Goal: Find specific page/section: Find specific page/section

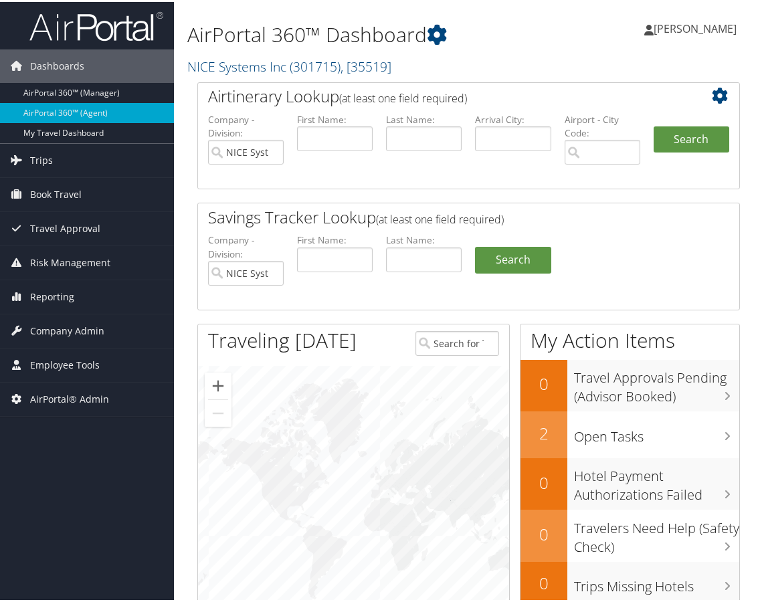
click at [293, 80] on div "Airtinerary Lookup (at least one field required) Company - Division: NICE Syste…" at bounding box center [468, 134] width 542 height 108
click at [293, 69] on span "( 301715 )" at bounding box center [315, 65] width 51 height 18
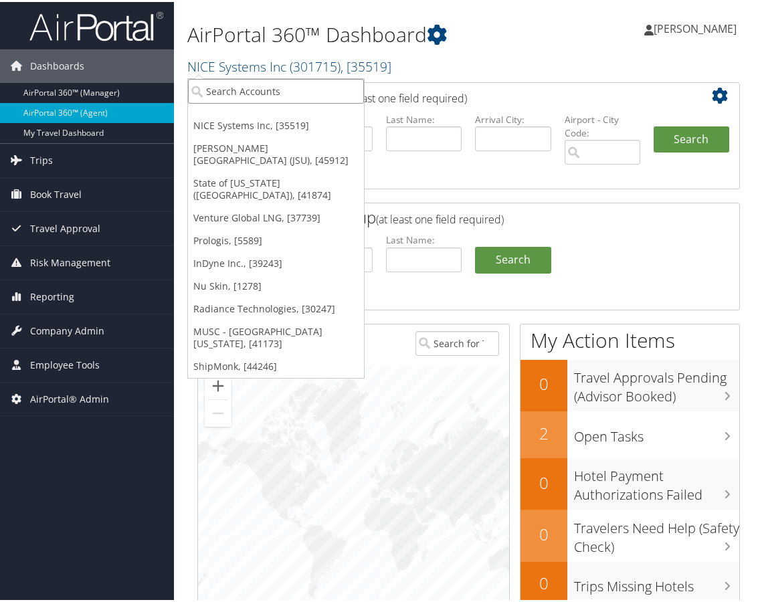
click at [267, 92] on input "search" at bounding box center [276, 89] width 176 height 25
type input "health e"
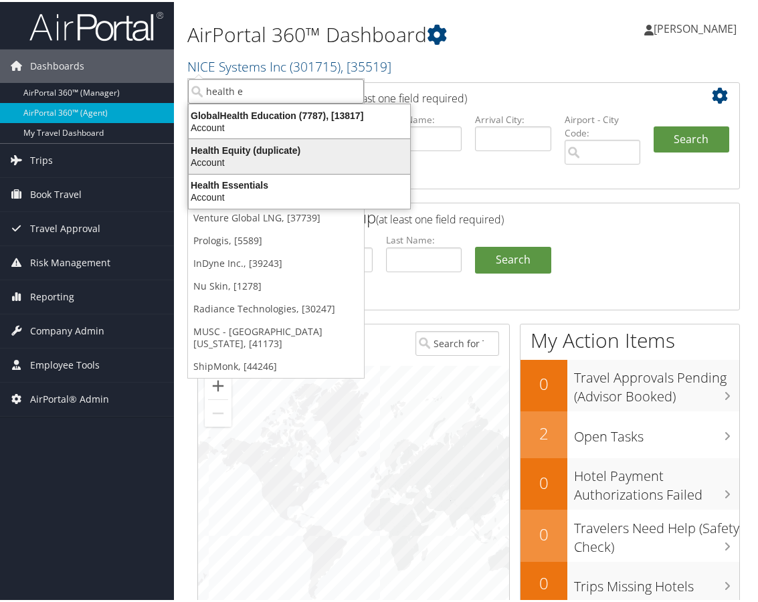
click at [263, 152] on div "Health Equity (duplicate)" at bounding box center [299, 148] width 237 height 12
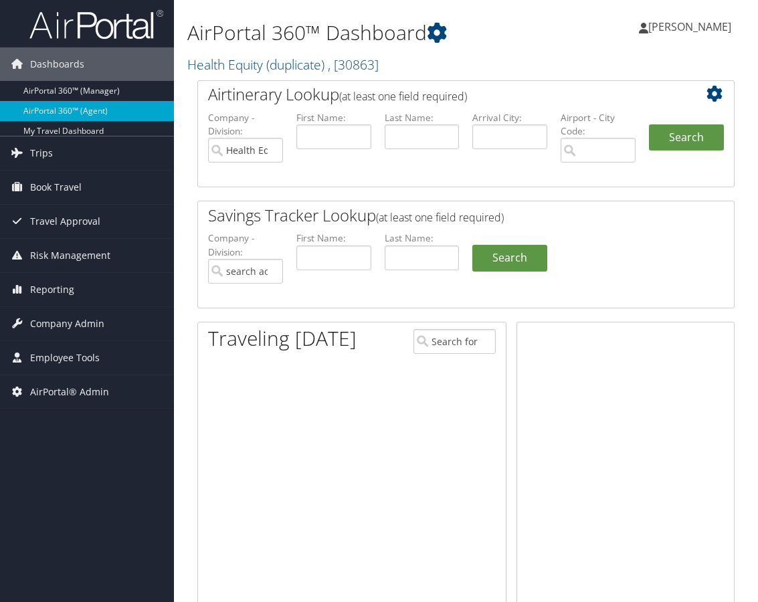
type input "Health Equity (duplicate)"
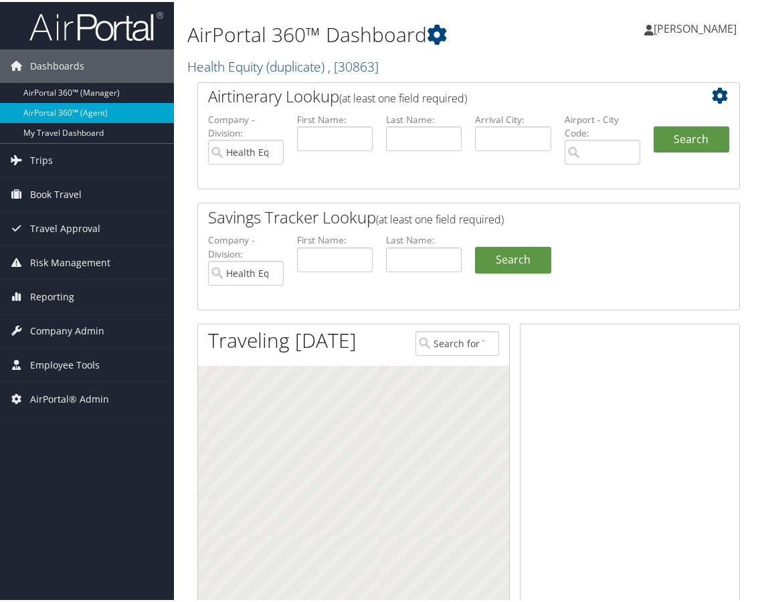
click at [284, 65] on link "Health Equity (duplicate) , [ 30863 ]" at bounding box center [282, 65] width 191 height 18
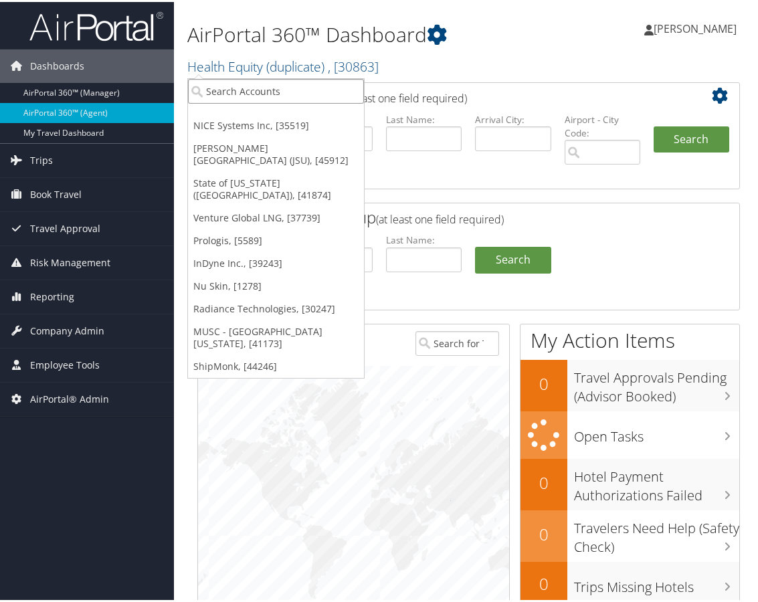
click at [259, 94] on input "search" at bounding box center [276, 89] width 176 height 25
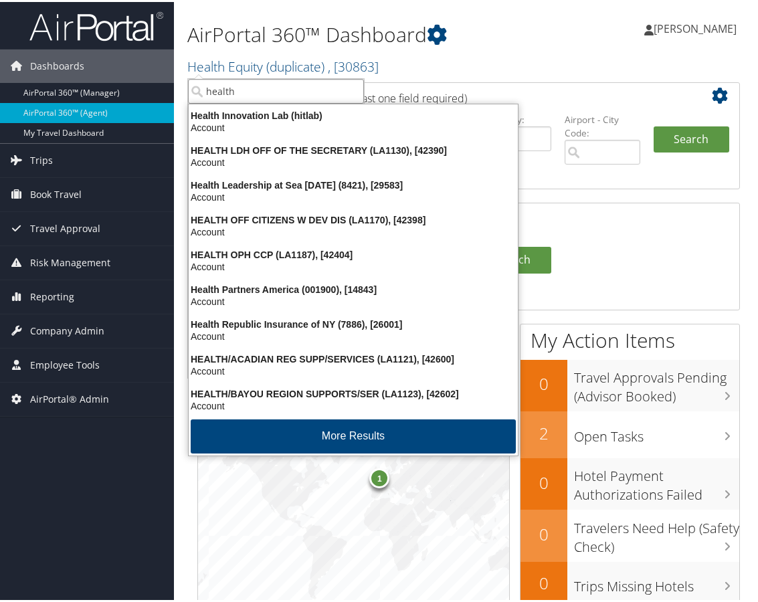
type input "health e"
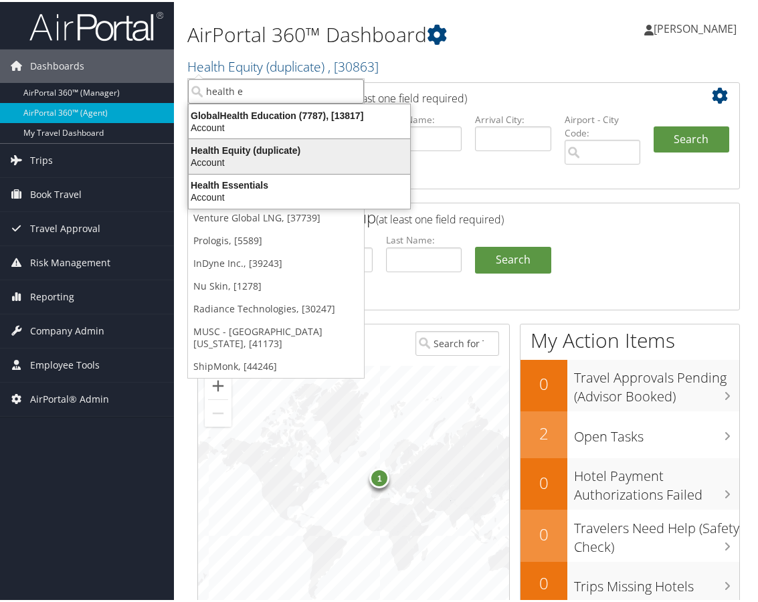
click at [261, 156] on div "Account" at bounding box center [299, 160] width 237 height 12
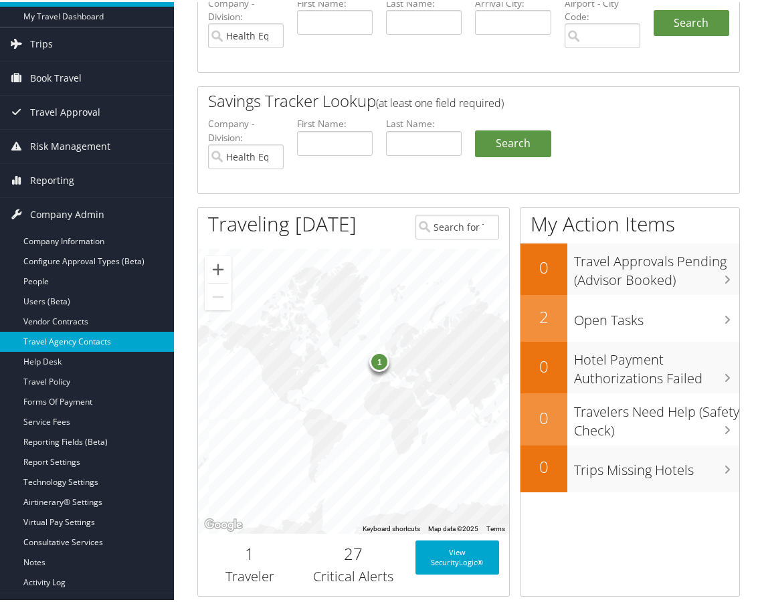
scroll to position [134, 0]
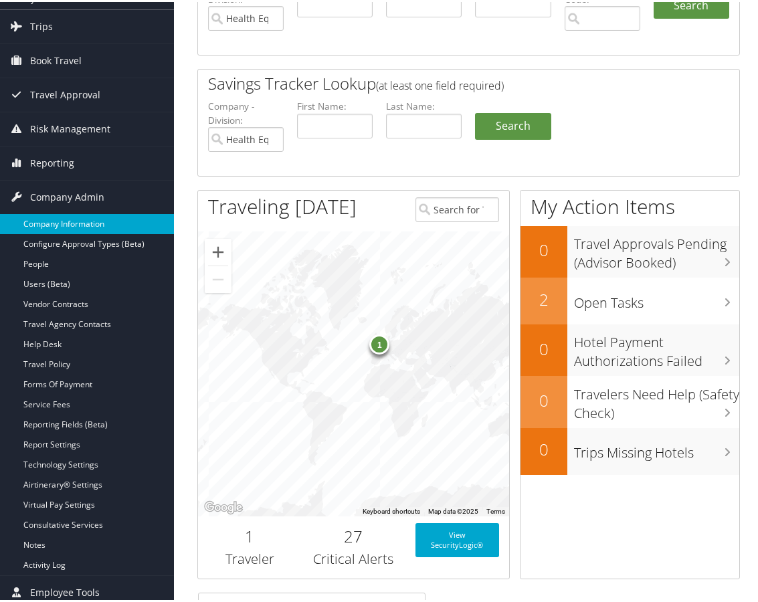
click at [82, 221] on link "Company Information" at bounding box center [87, 222] width 174 height 20
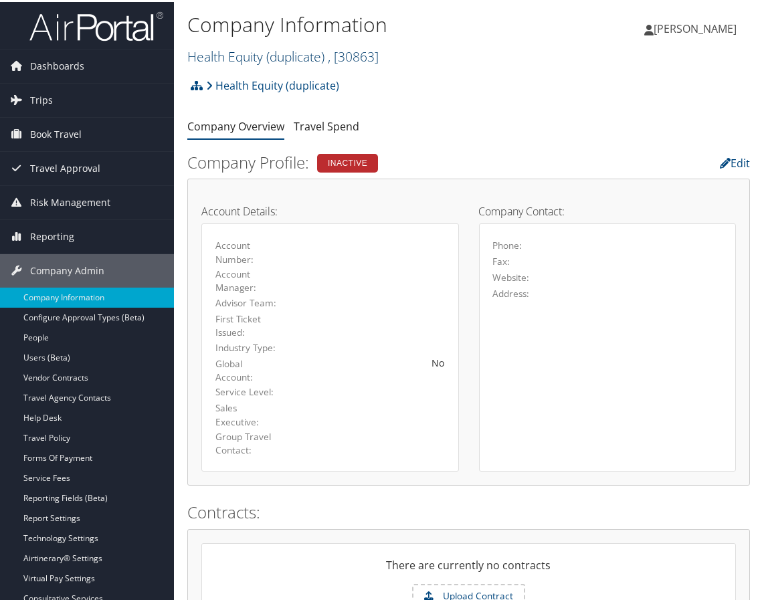
click at [265, 62] on link "Health Equity (duplicate) , [ 30863 ]" at bounding box center [282, 54] width 191 height 18
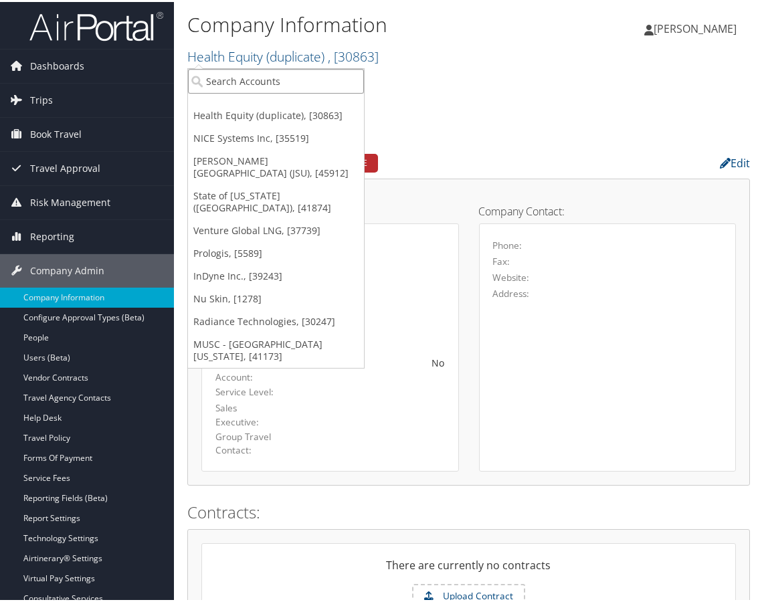
click at [245, 79] on input "search" at bounding box center [276, 79] width 176 height 25
type input "healthe"
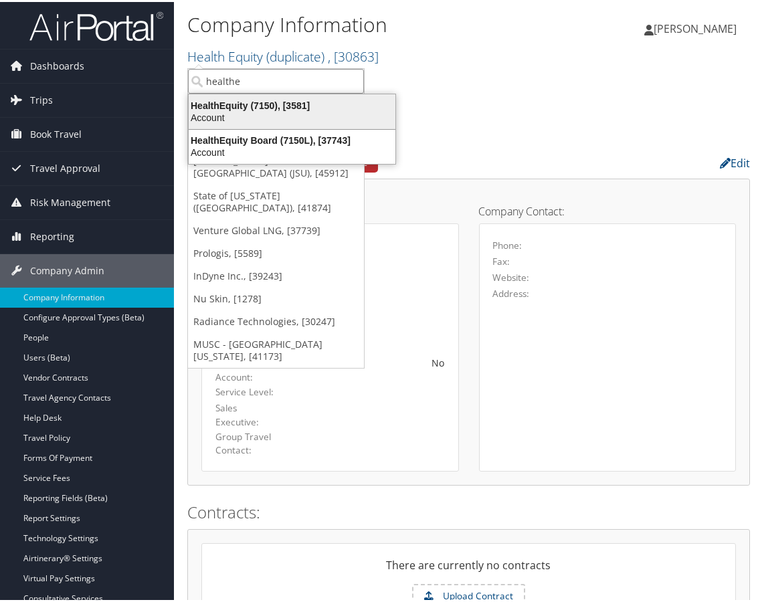
click at [248, 107] on div "HealthEquity (7150), [3581]" at bounding box center [292, 104] width 223 height 12
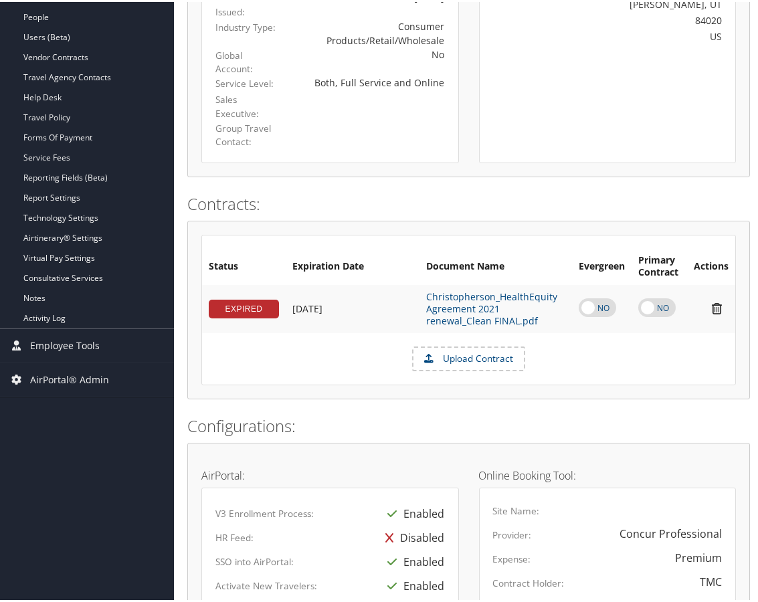
scroll to position [72, 0]
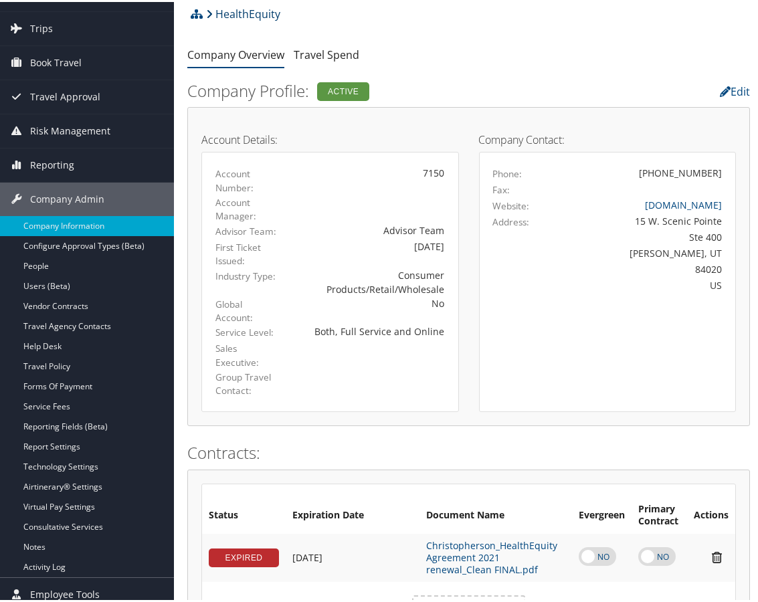
click at [243, 14] on link "HealthEquity" at bounding box center [243, 12] width 74 height 27
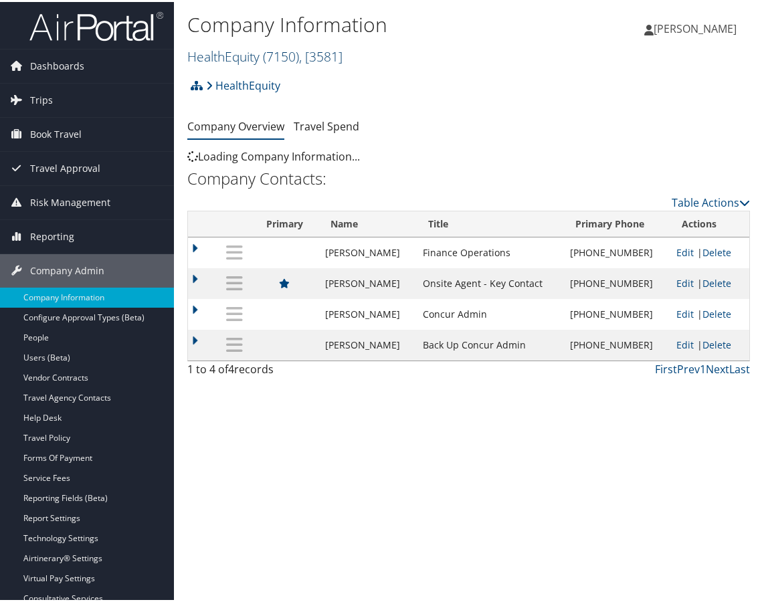
click at [259, 51] on link "HealthEquity ( 7150 ) , [ 3581 ]" at bounding box center [264, 54] width 155 height 18
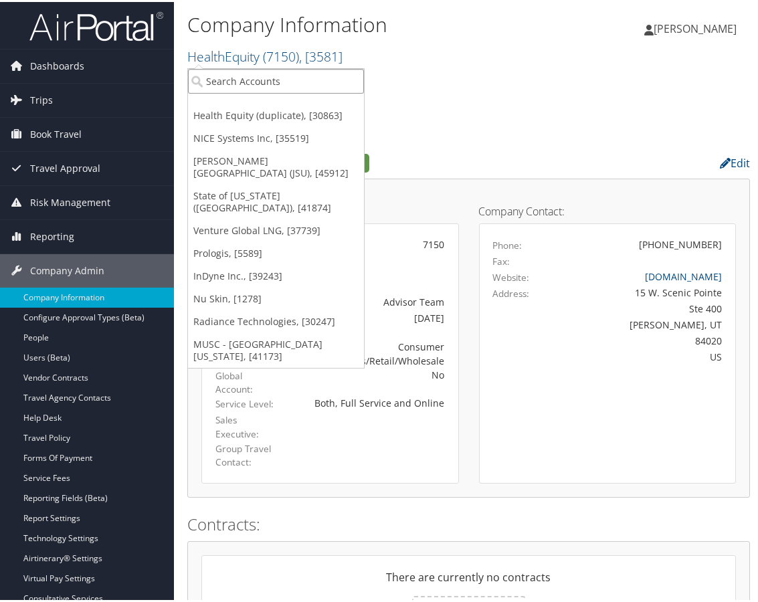
click at [245, 76] on input "search" at bounding box center [276, 79] width 176 height 25
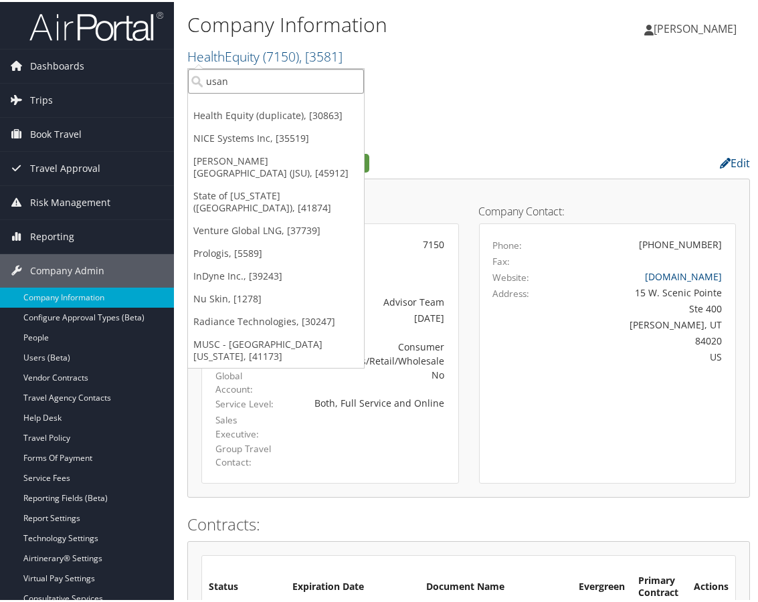
type input "usana"
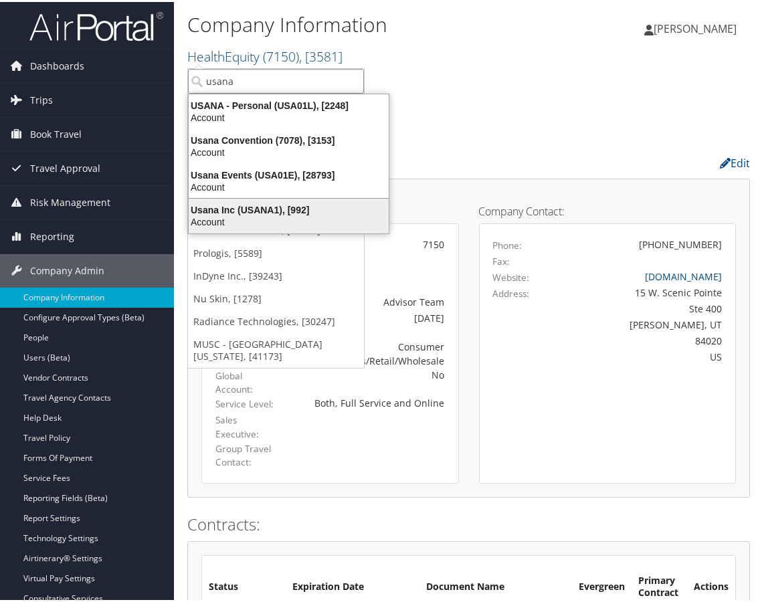
click at [243, 207] on div "Usana Inc (USANA1), [992]" at bounding box center [289, 208] width 216 height 12
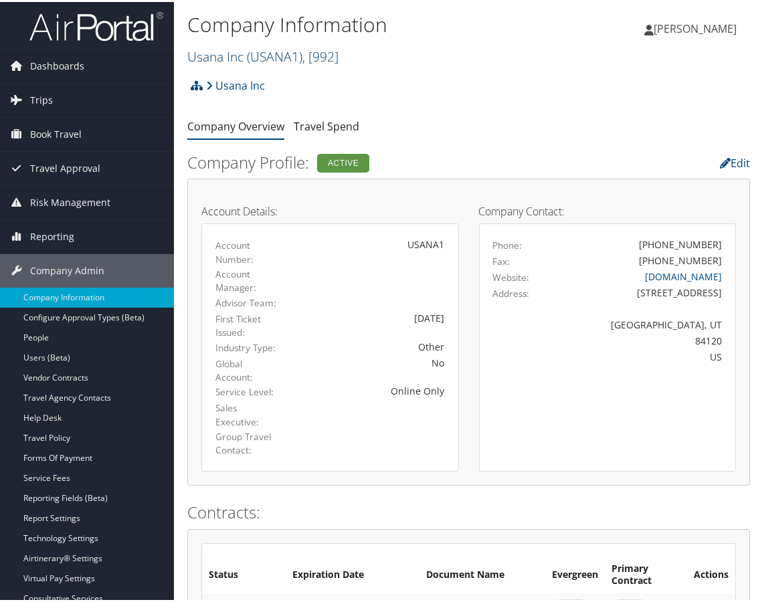
click at [302, 45] on span "( USANA1 )" at bounding box center [275, 54] width 56 height 18
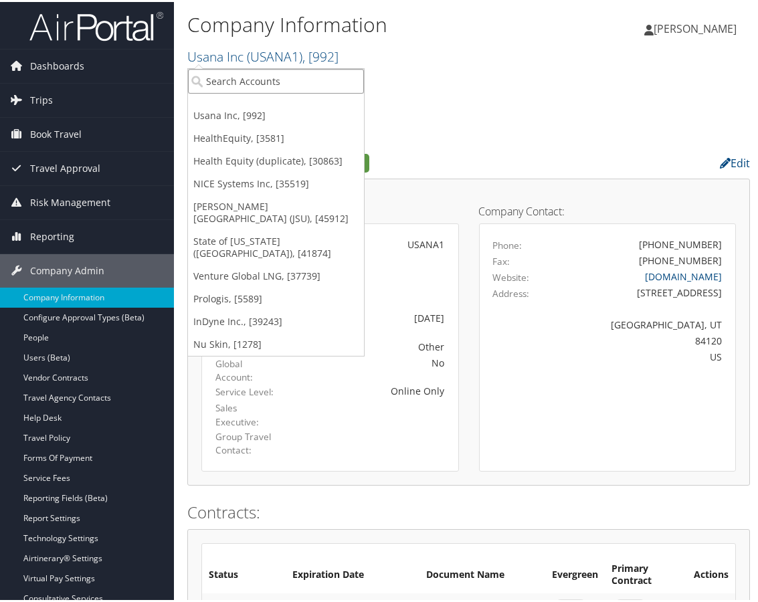
click at [282, 76] on input "search" at bounding box center [276, 79] width 176 height 25
type input "autoli"
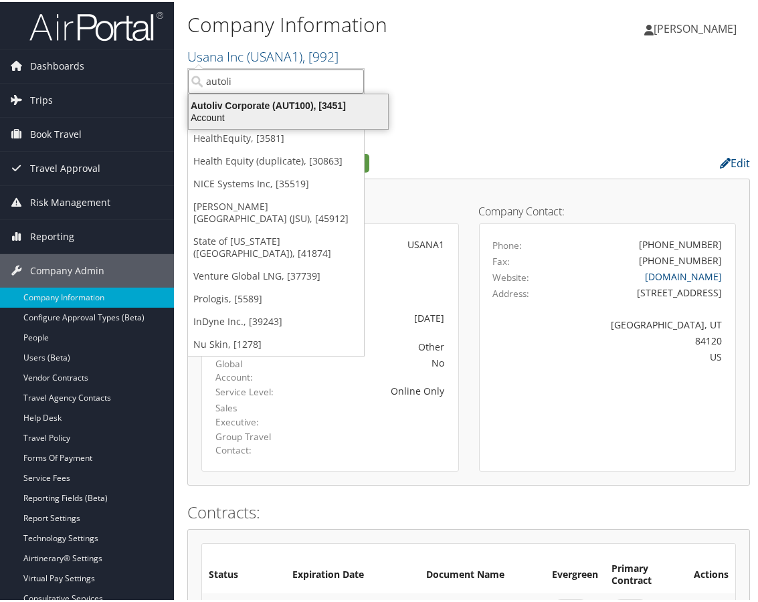
click at [270, 109] on div "Autoliv Corporate (AUT100), [3451]" at bounding box center [288, 104] width 215 height 12
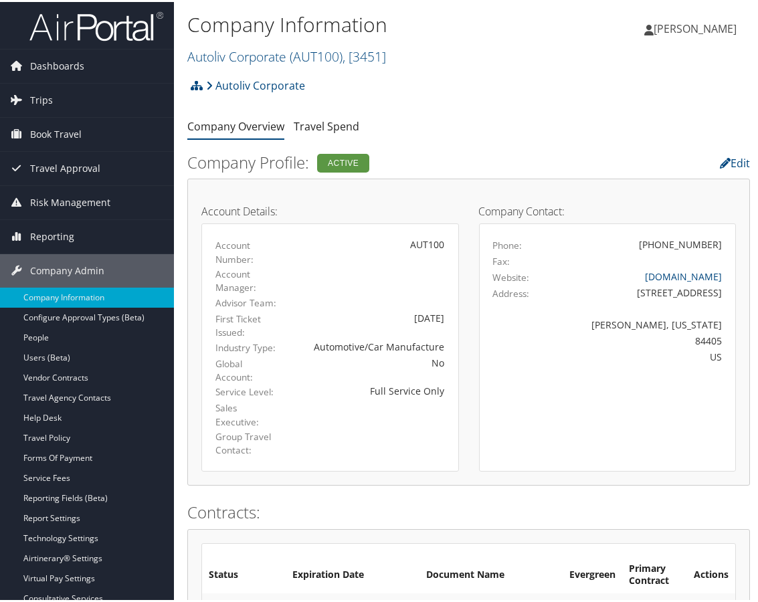
click at [327, 65] on div "Company Information Autoliv Corporate ( AUT100 ) , [ 3451 ] Autoliv Corporate U…" at bounding box center [374, 39] width 375 height 64
click at [322, 55] on span "( AUT100 )" at bounding box center [316, 54] width 53 height 18
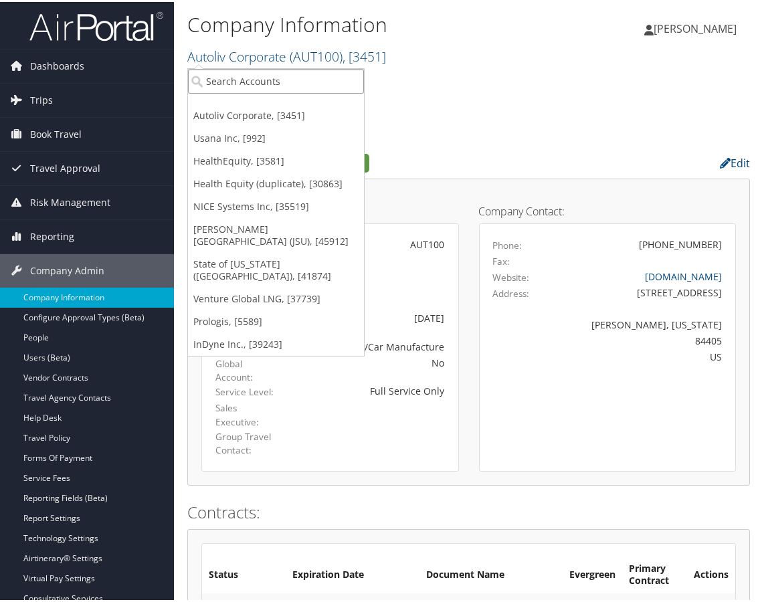
click at [299, 72] on input "search" at bounding box center [276, 79] width 176 height 25
type input "operation smile"
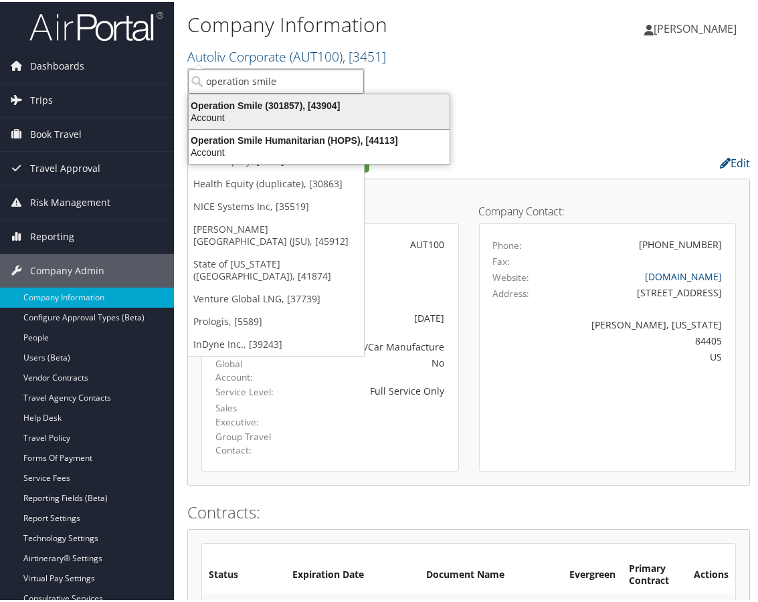
click at [300, 114] on div "Account" at bounding box center [319, 116] width 277 height 12
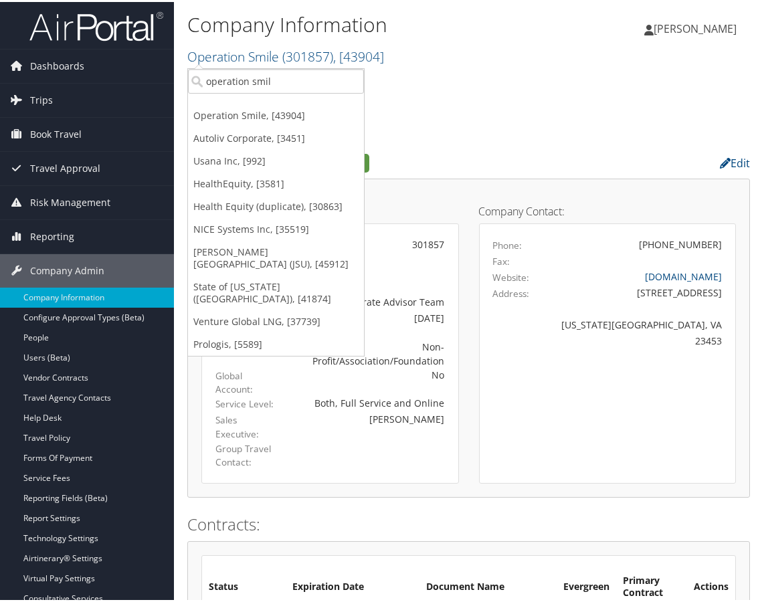
type input "operation smile"
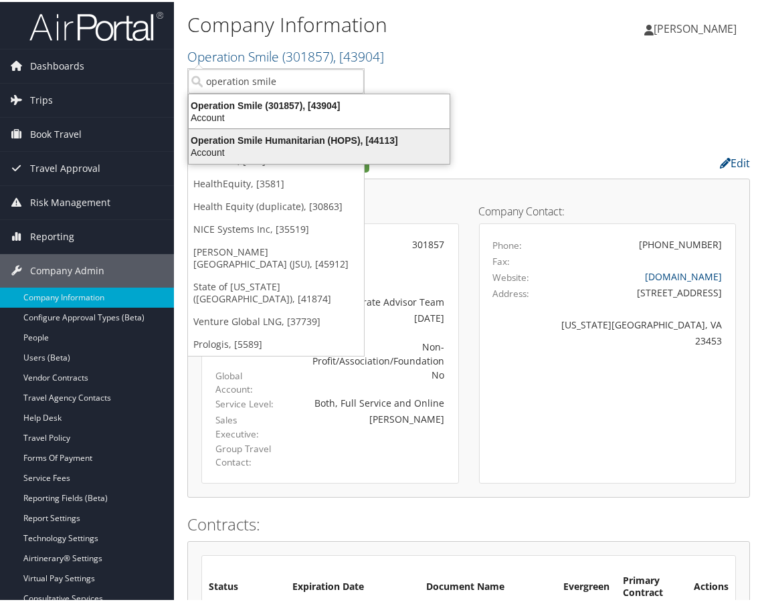
click at [269, 139] on div "Operation Smile Humanitarian (HOPS), [44113]" at bounding box center [319, 138] width 277 height 12
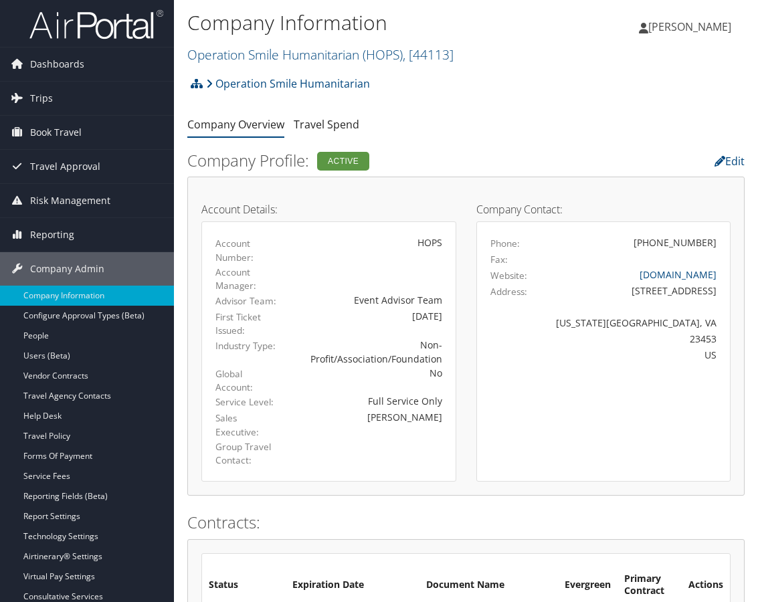
scroll to position [879, 0]
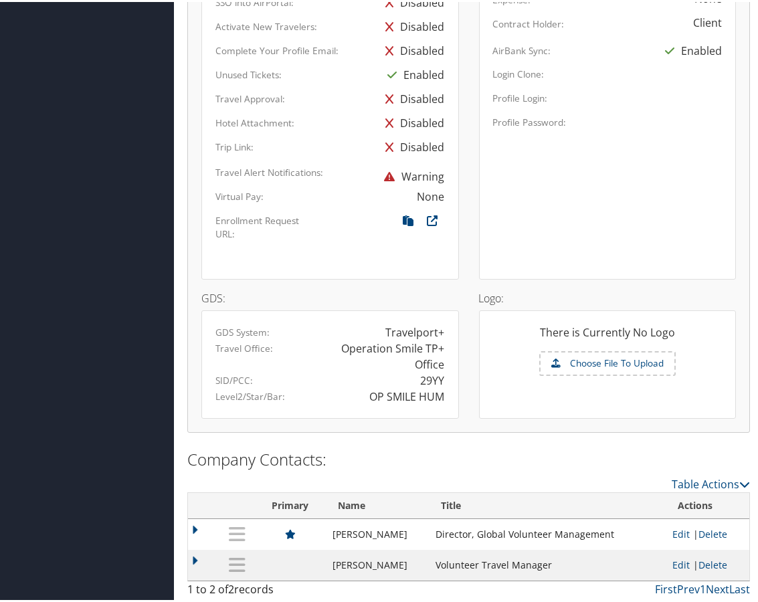
click at [197, 558] on td at bounding box center [203, 563] width 31 height 31
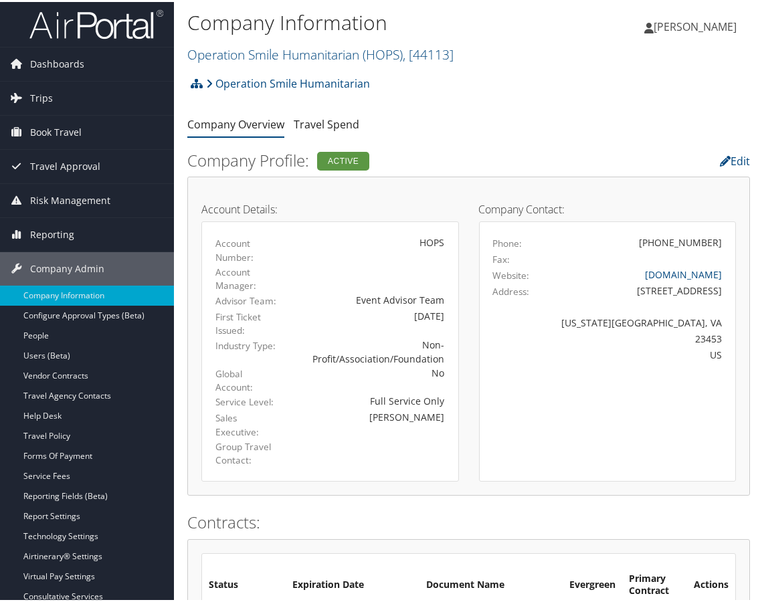
scroll to position [0, 0]
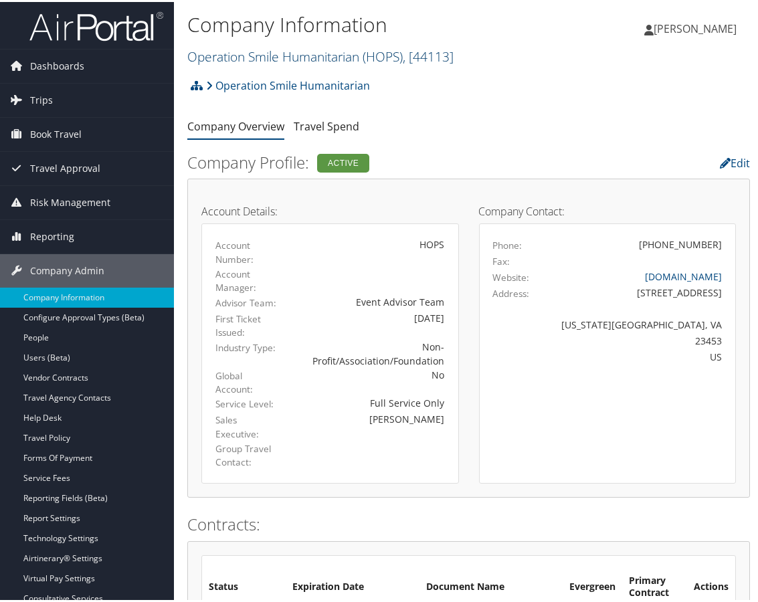
click at [343, 53] on link "Operation Smile Humanitarian ( HOPS ) , [ 44113 ]" at bounding box center [320, 54] width 266 height 18
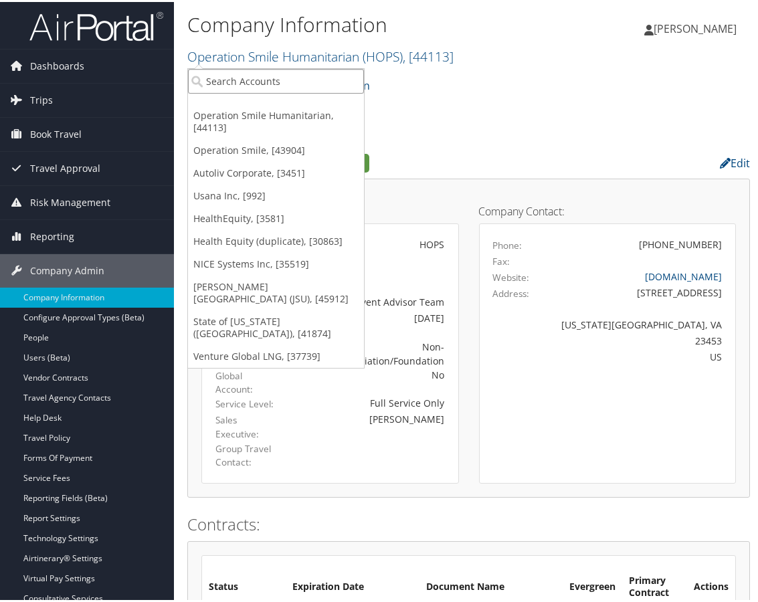
click at [297, 79] on input "search" at bounding box center [276, 79] width 176 height 25
type input "cad"
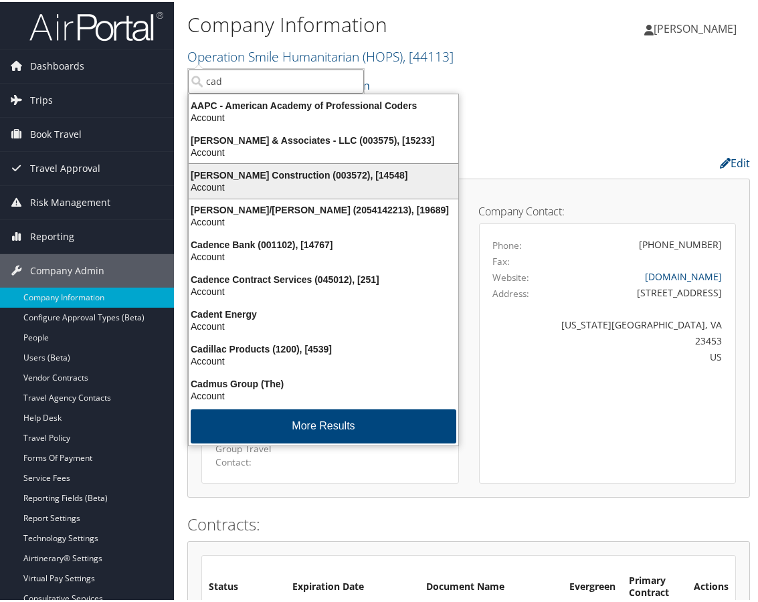
click at [274, 165] on div "Caddell Construction (003572), [14548] Account" at bounding box center [323, 179] width 265 height 31
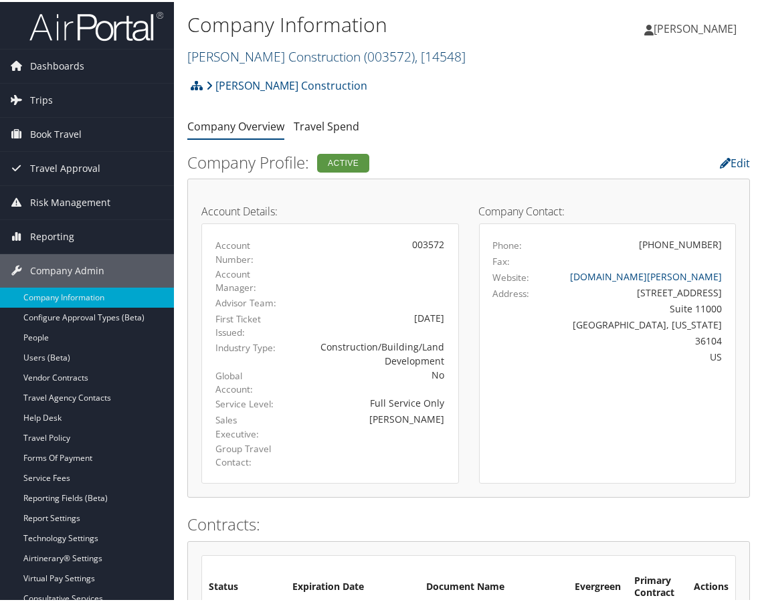
click at [364, 53] on span "( 003572 )" at bounding box center [389, 54] width 51 height 18
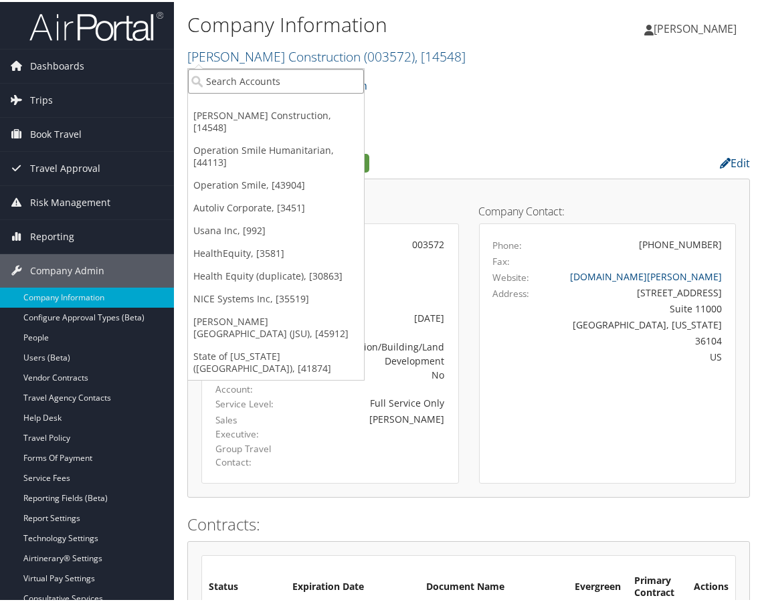
click at [276, 80] on input "search" at bounding box center [276, 79] width 176 height 25
type input "hayes"
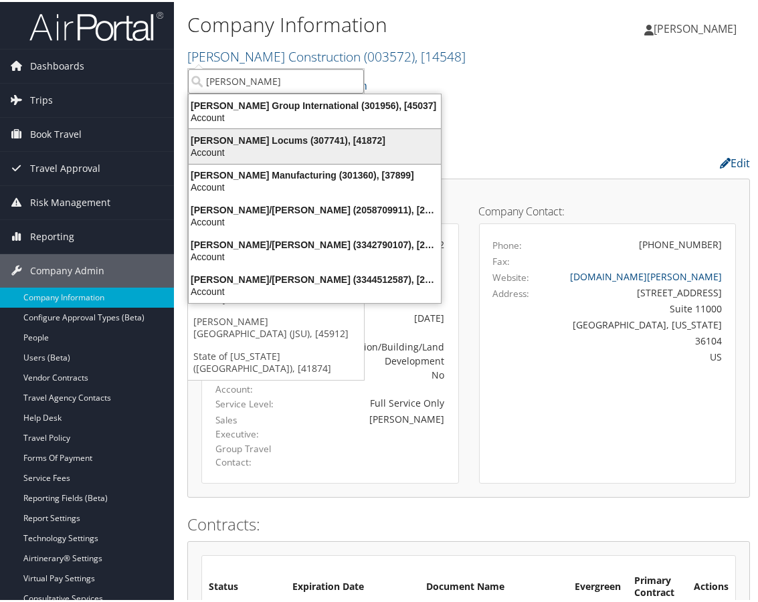
click at [274, 144] on div "Hayes Locums (307741), [41872]" at bounding box center [315, 138] width 268 height 12
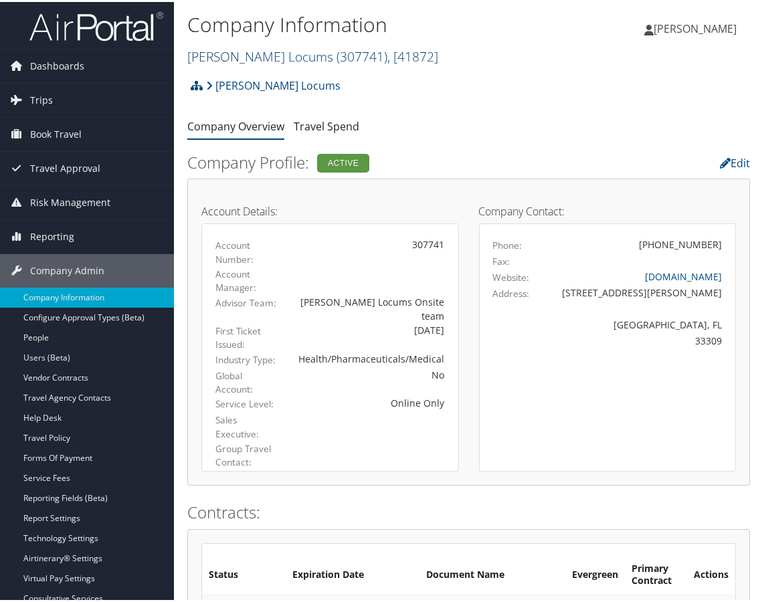
click at [336, 57] on span "( 307741 )" at bounding box center [361, 54] width 51 height 18
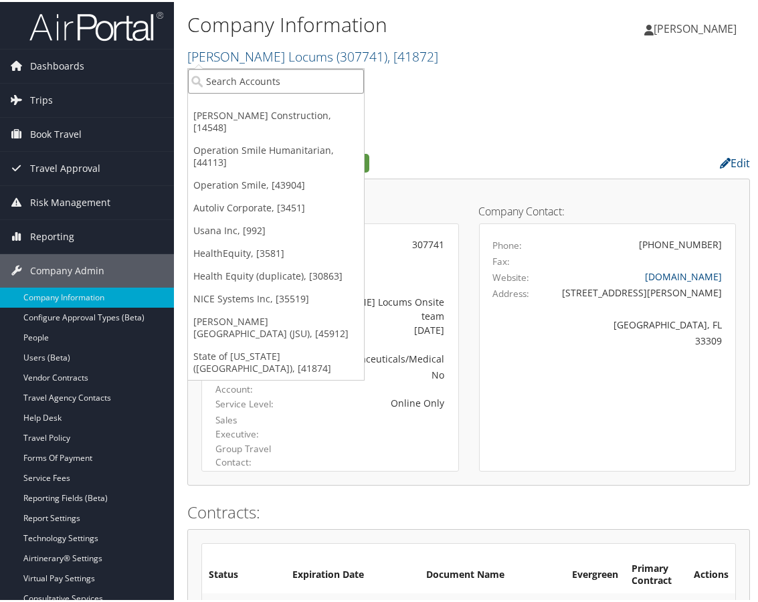
click at [287, 84] on input "search" at bounding box center [276, 79] width 176 height 25
type input "chg"
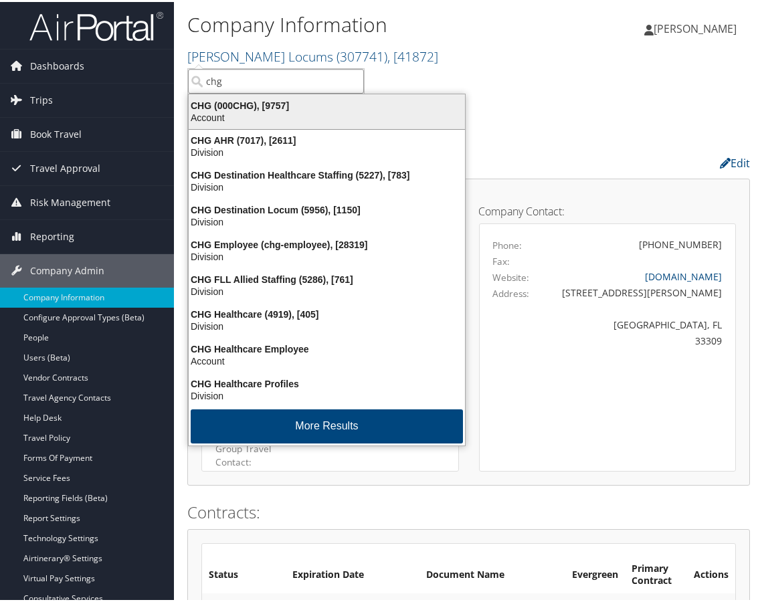
click at [290, 105] on div "CHG (000CHG), [9757]" at bounding box center [327, 104] width 292 height 12
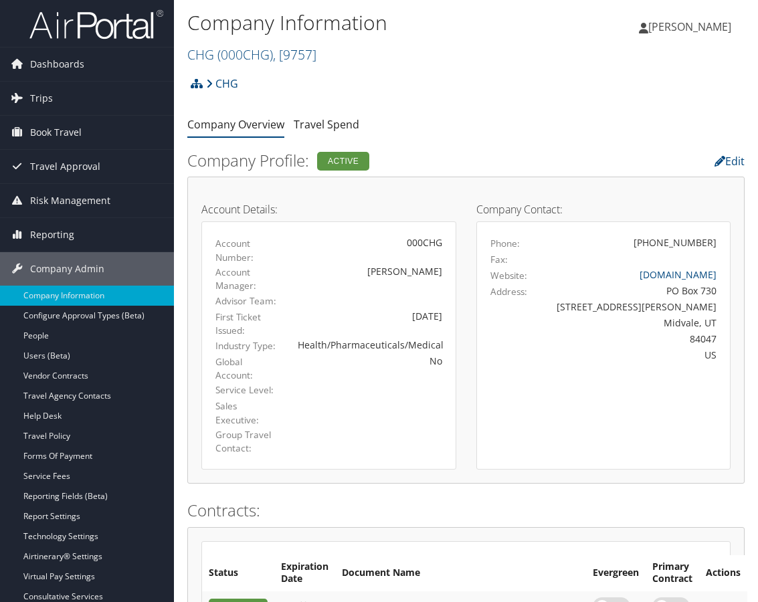
scroll to position [1204, 0]
